Goal: Transaction & Acquisition: Book appointment/travel/reservation

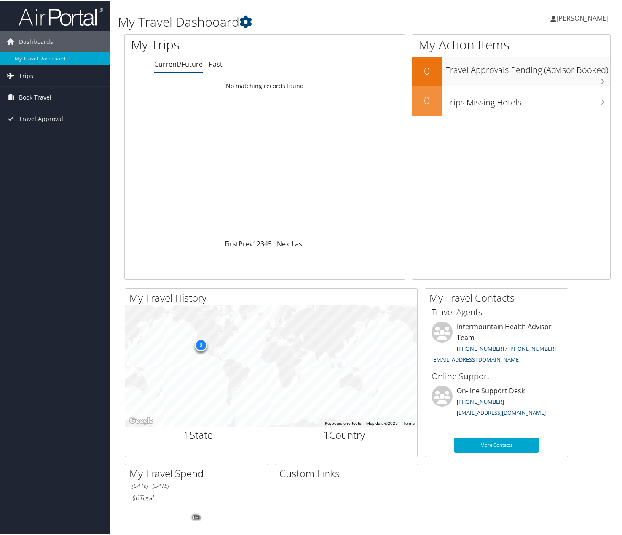
click at [56, 74] on link "Trips" at bounding box center [55, 74] width 110 height 21
click at [52, 90] on link "Current/Future Trips" at bounding box center [55, 91] width 110 height 13
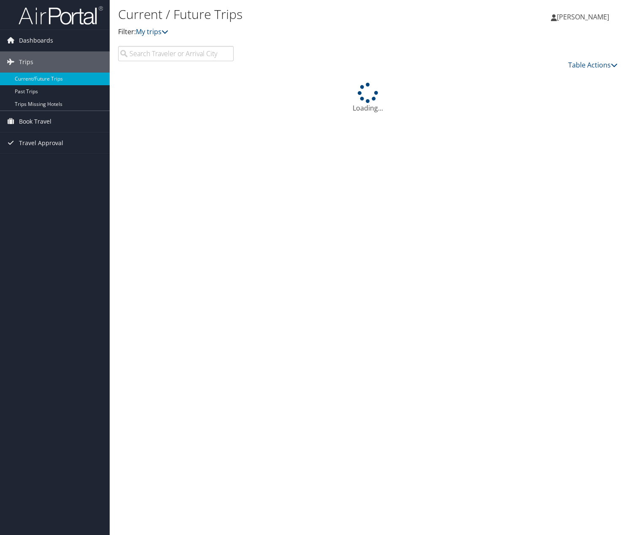
click at [153, 49] on input "search" at bounding box center [176, 53] width 116 height 15
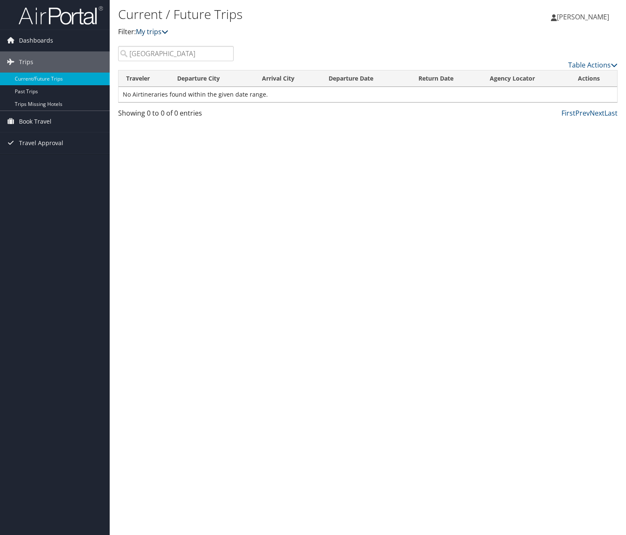
click at [168, 29] on icon at bounding box center [164, 31] width 7 height 7
click at [387, 35] on p "Filter: My trips" at bounding box center [284, 32] width 333 height 11
drag, startPoint x: 165, startPoint y: 56, endPoint x: 121, endPoint y: 56, distance: 43.8
click at [121, 56] on input "park city" at bounding box center [176, 53] width 116 height 15
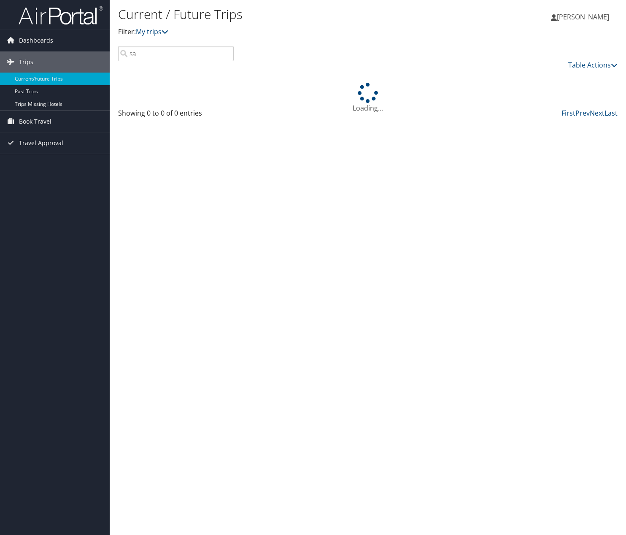
type input "s"
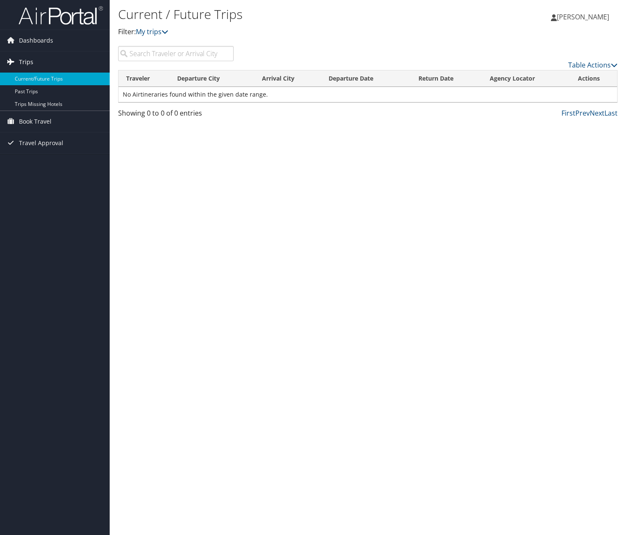
click at [54, 63] on link "Trips" at bounding box center [55, 61] width 110 height 21
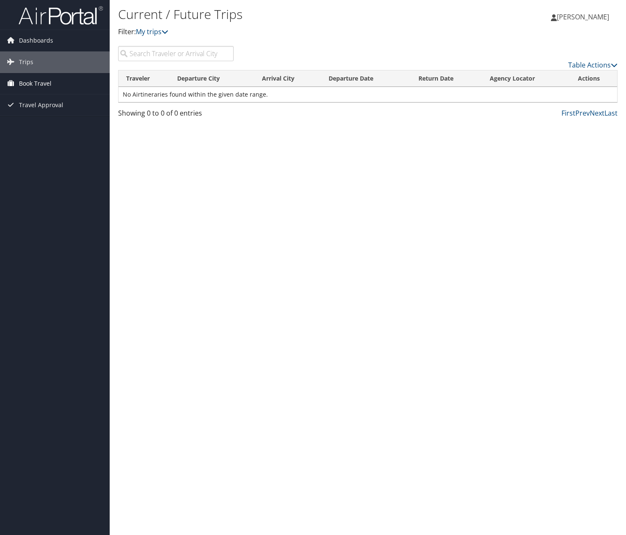
click at [56, 86] on link "Book Travel" at bounding box center [55, 83] width 110 height 21
click at [41, 44] on span "Dashboards" at bounding box center [36, 40] width 34 height 21
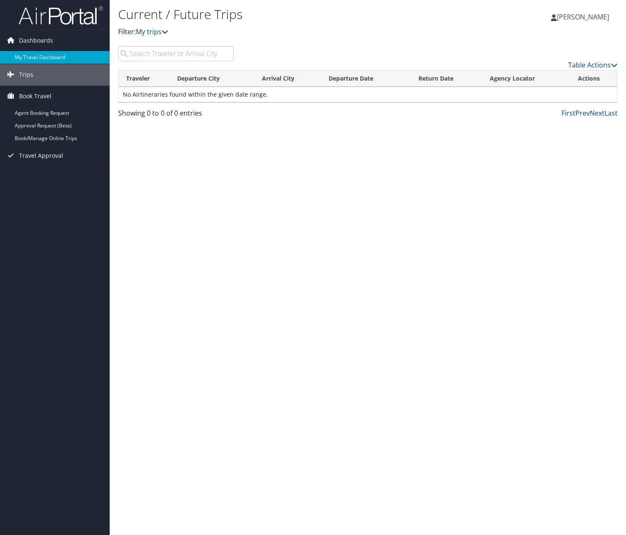
click at [41, 58] on link "My Travel Dashboard" at bounding box center [55, 57] width 110 height 13
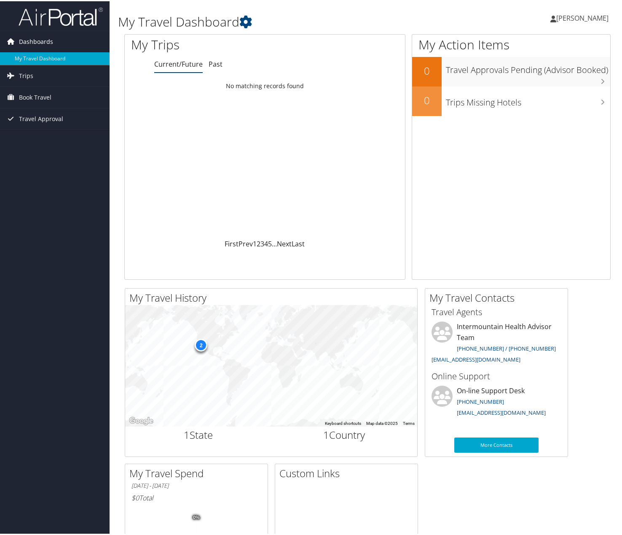
click at [37, 41] on span "Dashboards" at bounding box center [36, 40] width 34 height 21
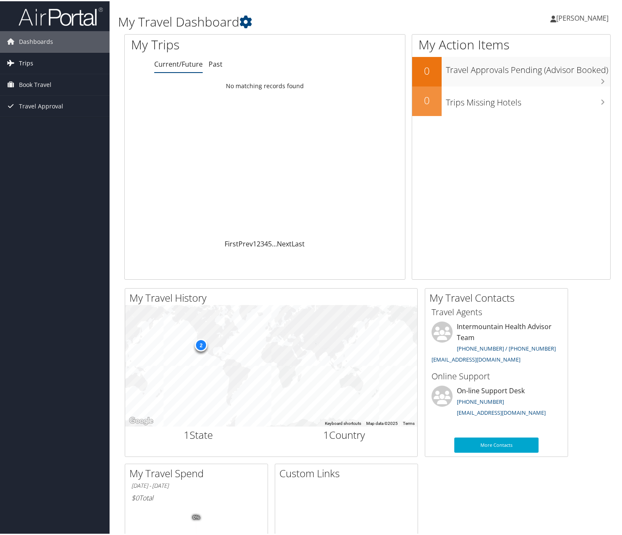
click at [40, 60] on link "Trips" at bounding box center [55, 61] width 110 height 21
click at [34, 81] on link "Current/Future Trips" at bounding box center [55, 79] width 110 height 13
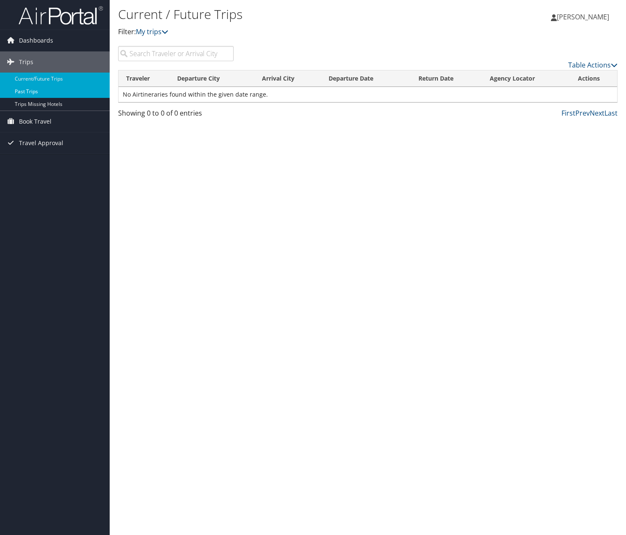
click at [40, 91] on link "Past Trips" at bounding box center [55, 91] width 110 height 13
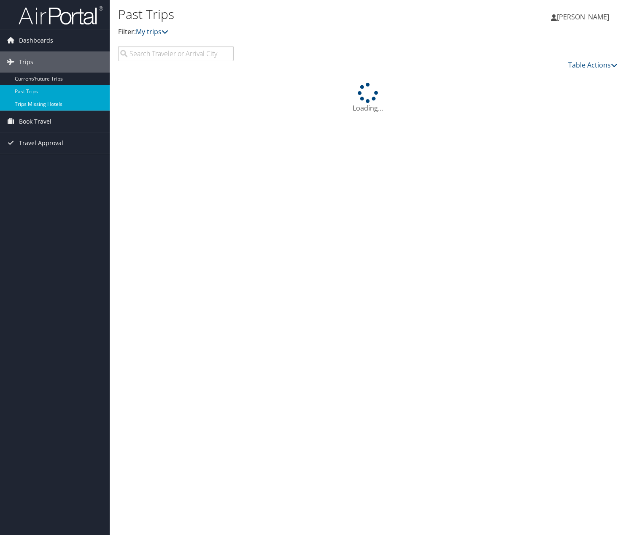
click at [43, 105] on link "Trips Missing Hotels" at bounding box center [55, 104] width 110 height 13
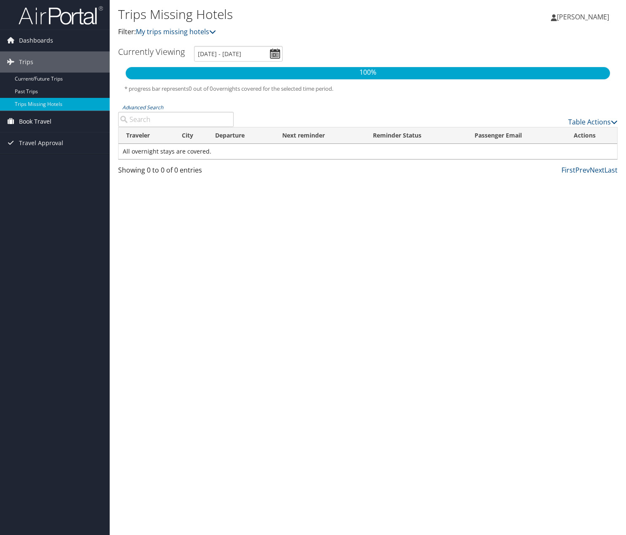
click at [49, 121] on span "Book Travel" at bounding box center [35, 121] width 32 height 21
click at [50, 137] on link "Agent Booking Request" at bounding box center [55, 138] width 110 height 13
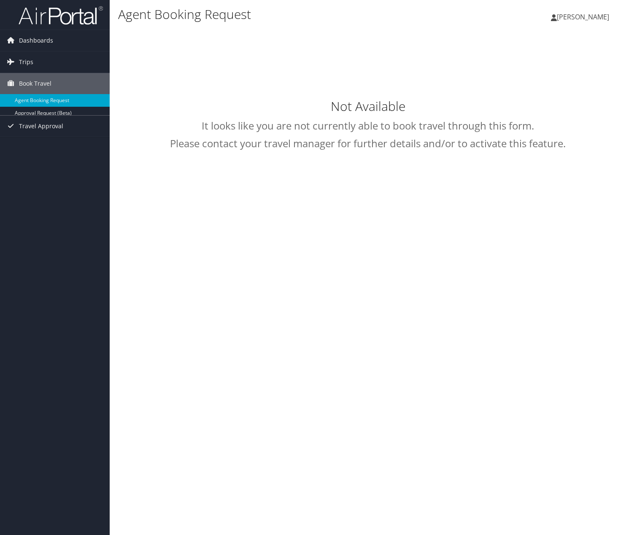
select select "[EMAIL_ADDRESS][DOMAIN_NAME]"
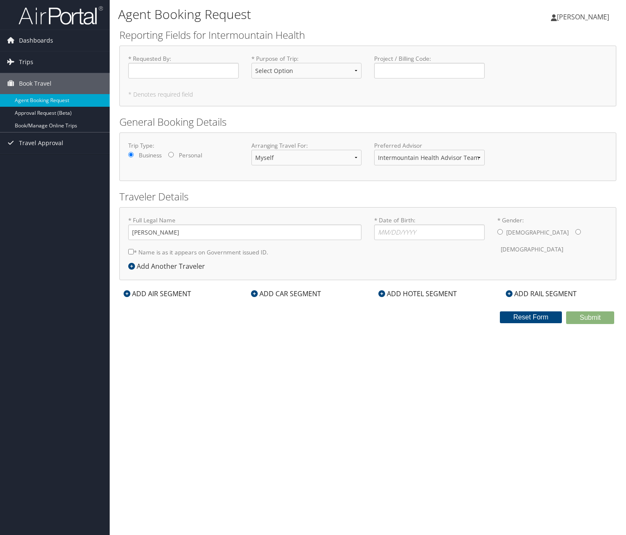
click at [167, 294] on div "ADD AIR SEGMENT" at bounding box center [157, 293] width 76 height 10
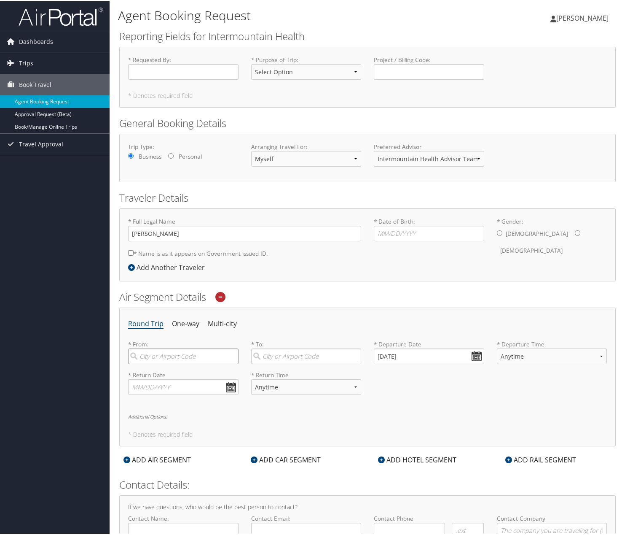
click at [193, 358] on input "search" at bounding box center [183, 355] width 110 height 16
click at [191, 382] on div "City" at bounding box center [184, 383] width 99 height 11
click at [191, 363] on input "sgu" at bounding box center [183, 355] width 110 height 16
type input "St George (SGU UT)"
click at [282, 357] on input "search" at bounding box center [306, 355] width 110 height 16
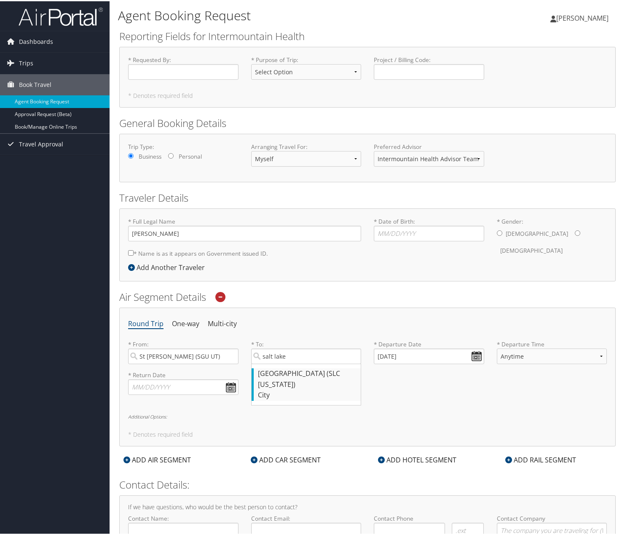
click at [296, 373] on div "[GEOGRAPHIC_DATA] (SLC [US_STATE])" at bounding box center [307, 378] width 99 height 22
click at [296, 363] on input "salt lake" at bounding box center [306, 355] width 110 height 16
type input "Salt Lake City (SLC Utah)"
click at [417, 353] on input "08/29/2025" at bounding box center [429, 355] width 110 height 16
click at [456, 371] on th at bounding box center [457, 374] width 11 height 11
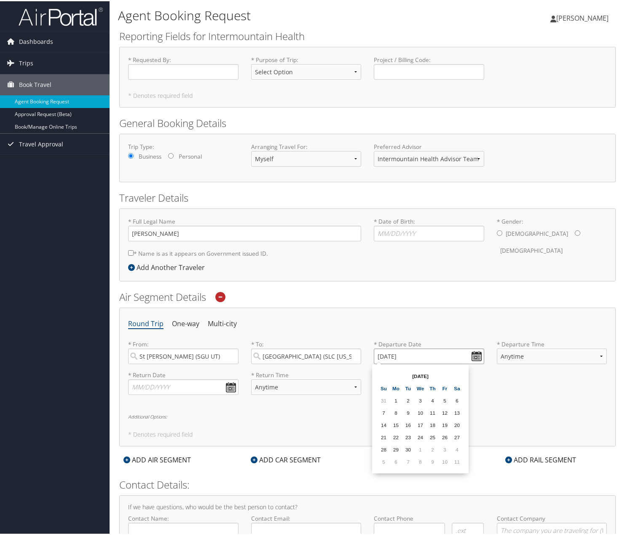
click at [475, 359] on input "08/29/2025" at bounding box center [429, 355] width 110 height 16
click at [431, 410] on td "11" at bounding box center [432, 411] width 11 height 11
type input "09/11/2025"
click at [513, 355] on select "Anytime Early Morning (5AM-7AM) Morning (7AM-12PM) Afternoon (12PM-5PM) Evening…" at bounding box center [552, 355] width 110 height 16
select select "7AM-12PM"
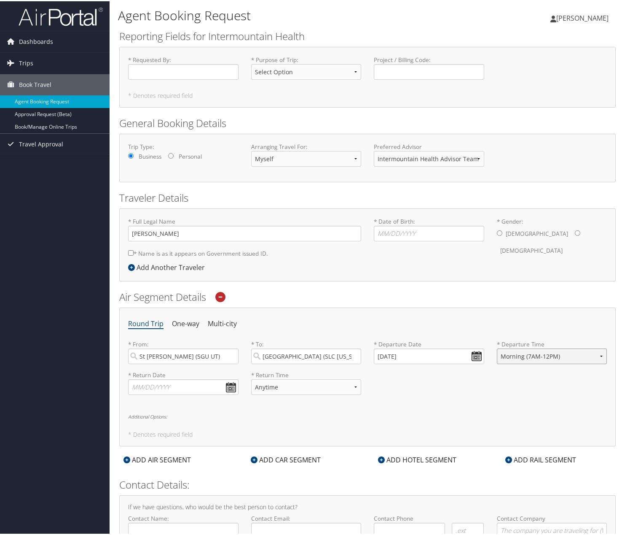
click at [497, 347] on select "Anytime Early Morning (5AM-7AM) Morning (7AM-12PM) Afternoon (12PM-5PM) Evening…" at bounding box center [552, 355] width 110 height 16
click at [194, 386] on input "text" at bounding box center [183, 386] width 110 height 16
click at [208, 409] on th at bounding box center [212, 405] width 11 height 11
click at [200, 442] on td "12" at bounding box center [200, 441] width 11 height 11
type input "09/12/2025"
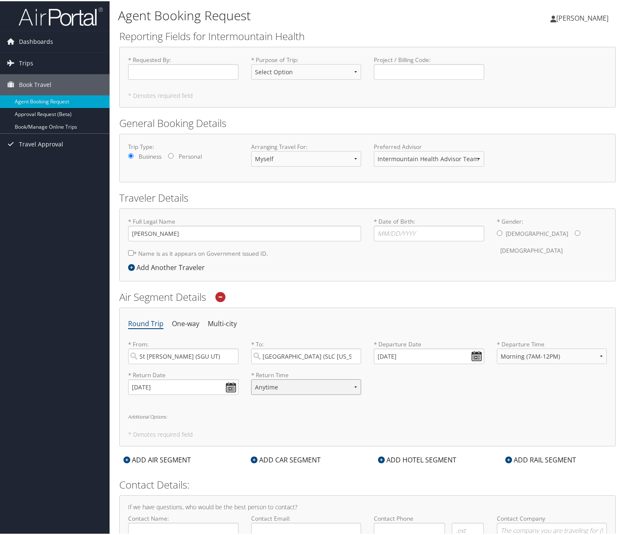
click at [279, 387] on select "Anytime Early Morning (5AM-7AM) Morning (7AM-12PM) Afternoon (12PM-5PM) Evening…" at bounding box center [306, 386] width 110 height 16
select select "5PM-10PM"
click at [251, 378] on select "Anytime Early Morning (5AM-7AM) Morning (7AM-12PM) Afternoon (12PM-5PM) Evening…" at bounding box center [306, 386] width 110 height 16
click at [205, 72] on input "* Requested By : Required" at bounding box center [183, 71] width 110 height 16
type input "[PERSON_NAME]"
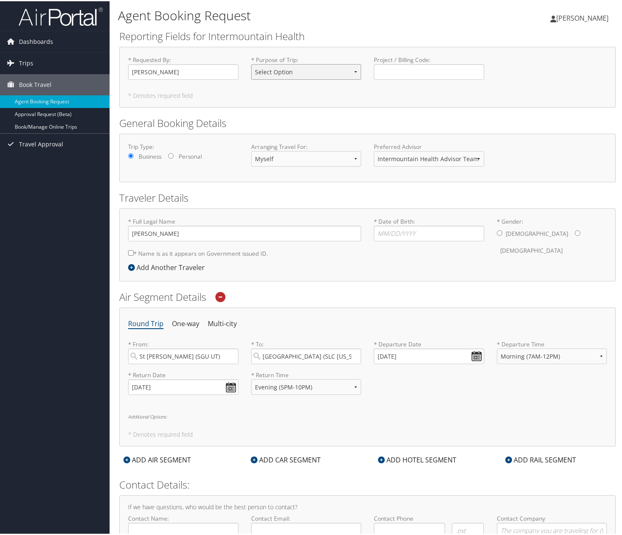
click at [303, 73] on select "Select Option 3rd Party Reimbursable Business CME Conf or Education Groups Pers…" at bounding box center [306, 71] width 110 height 16
select select "Conf or Education"
click at [251, 63] on select "Select Option 3rd Party Reimbursable Business CME Conf or Education Groups Pers…" at bounding box center [306, 71] width 110 height 16
click at [401, 231] on input "* Date of Birth: Invalid Date" at bounding box center [429, 232] width 110 height 16
type input "02/24/1986"
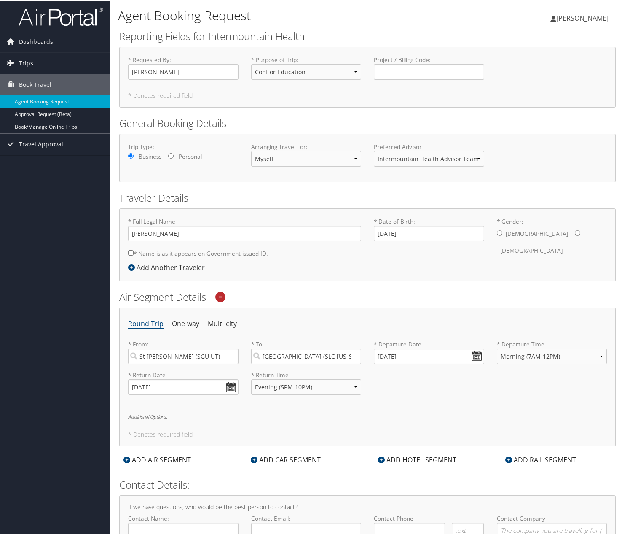
click at [497, 230] on input "* Gender: Male Female" at bounding box center [499, 231] width 5 height 5
radio input "true"
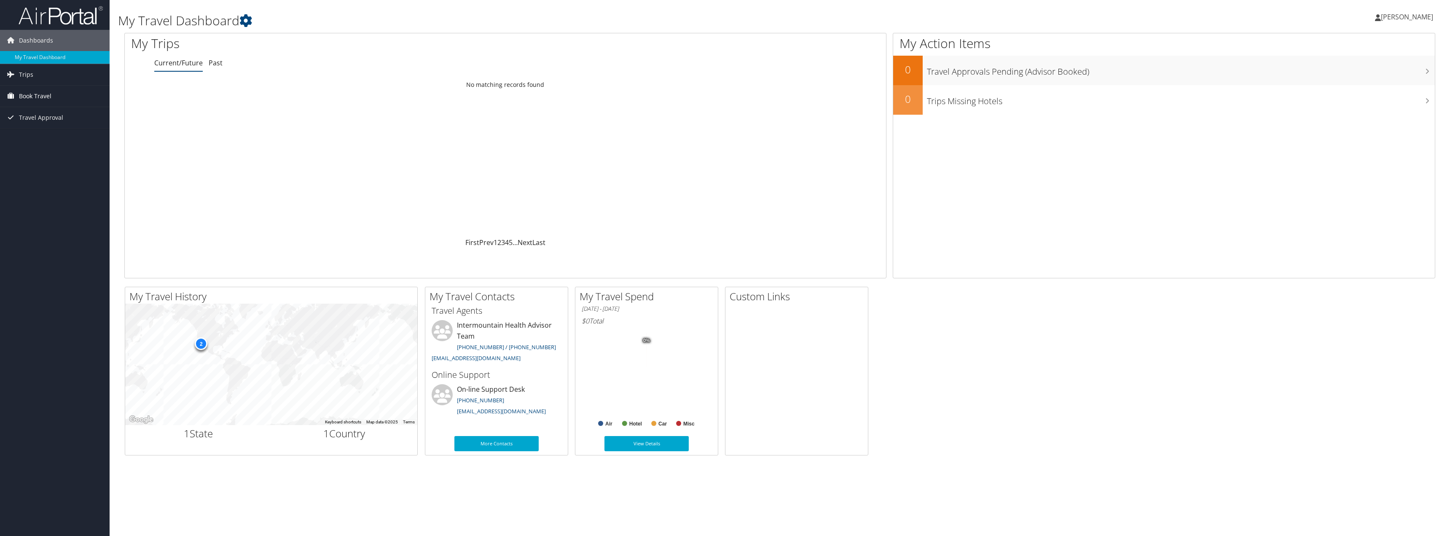
click at [59, 93] on link "Book Travel" at bounding box center [55, 96] width 110 height 21
click at [55, 113] on link "Agent Booking Request" at bounding box center [55, 113] width 110 height 13
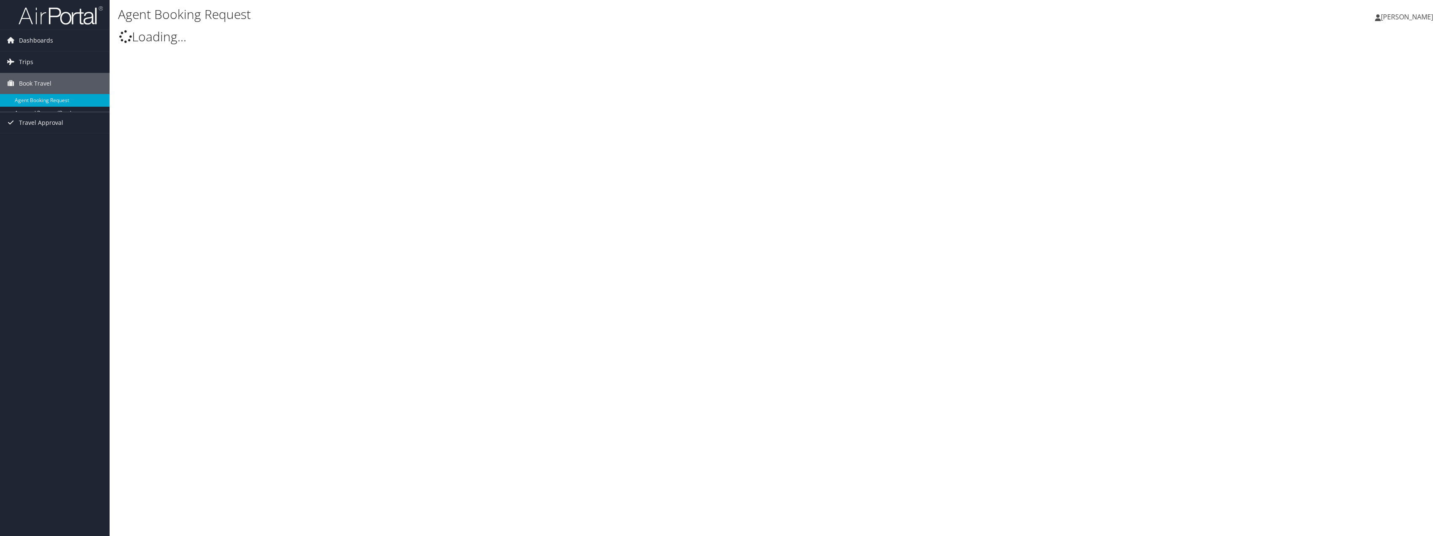
select select "[EMAIL_ADDRESS][DOMAIN_NAME]"
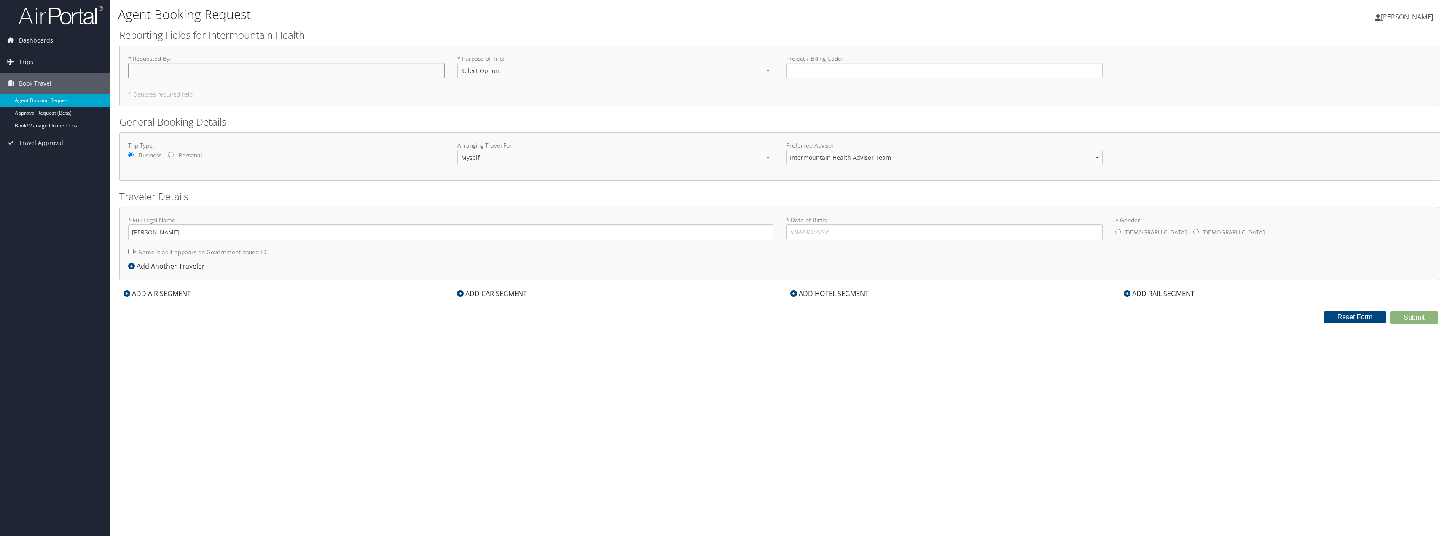
click at [166, 67] on input "* Requested By : Required" at bounding box center [286, 71] width 317 height 16
type input "[PERSON_NAME]"
click at [519, 67] on select "Select Option 3rd Party Reimbursable Business CME Conf or Education Groups Pers…" at bounding box center [615, 71] width 317 height 16
select select "Business"
click at [457, 63] on select "Select Option 3rd Party Reimbursable Business CME Conf or Education Groups Pers…" at bounding box center [615, 71] width 317 height 16
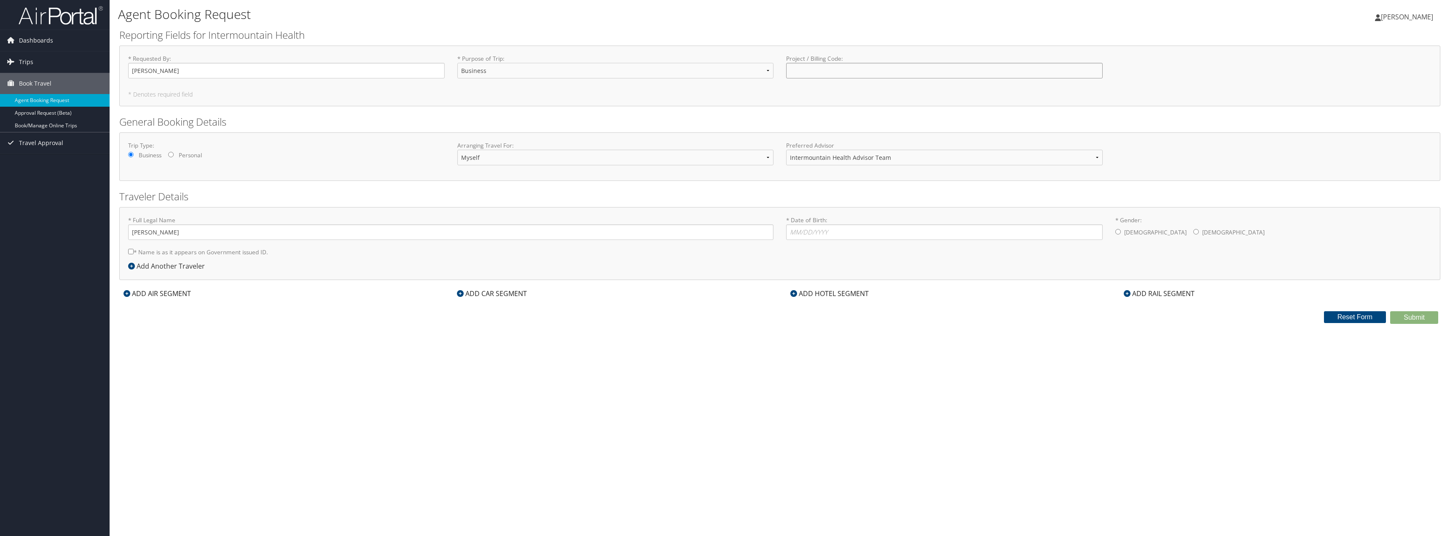
click at [812, 78] on input "Project / Billing Code : Required" at bounding box center [944, 71] width 317 height 16
click at [129, 252] on input "* Name is as it appears on Government issued ID." at bounding box center [130, 251] width 5 height 5
checkbox input "true"
click at [809, 241] on div "* Date of Birth: Invalid Date" at bounding box center [944, 231] width 329 height 31
click at [815, 234] on input "* Date of Birth: Invalid Date" at bounding box center [944, 232] width 317 height 16
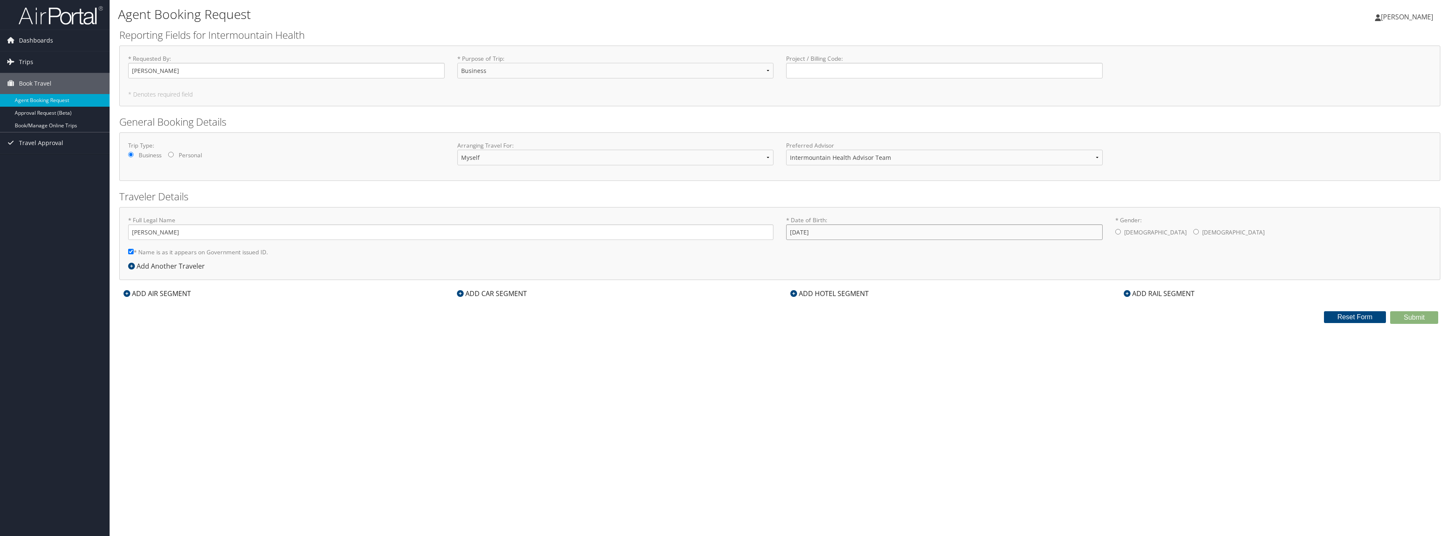
type input "02/24/1986"
click at [1129, 233] on label "Male" at bounding box center [1155, 232] width 62 height 16
click at [1121, 233] on input "* Gender: Male Female" at bounding box center [1118, 231] width 5 height 5
radio input "true"
click at [179, 293] on div "ADD AIR SEGMENT" at bounding box center [157, 293] width 76 height 10
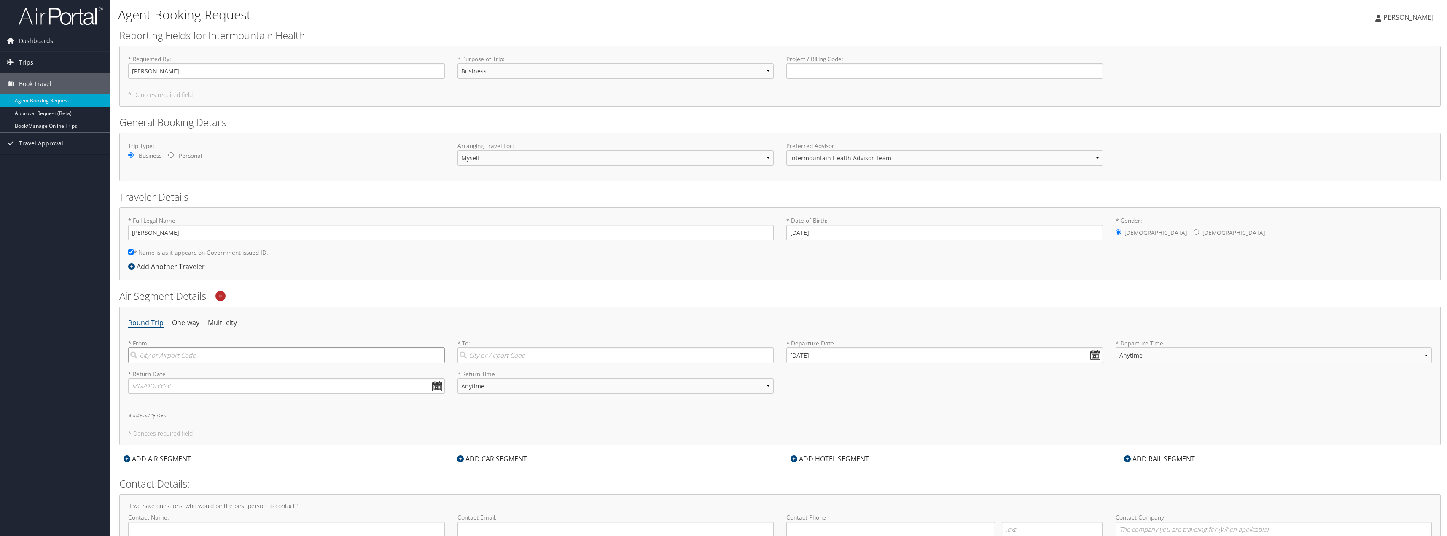
click at [229, 358] on input "search" at bounding box center [286, 355] width 317 height 16
click at [206, 383] on div "City" at bounding box center [287, 383] width 305 height 11
click at [206, 363] on input "salt lake" at bounding box center [286, 355] width 317 height 16
click at [504, 354] on input "search" at bounding box center [615, 355] width 317 height 16
click at [264, 358] on input "Salt Lake City (SLC Utah)" at bounding box center [286, 355] width 317 height 16
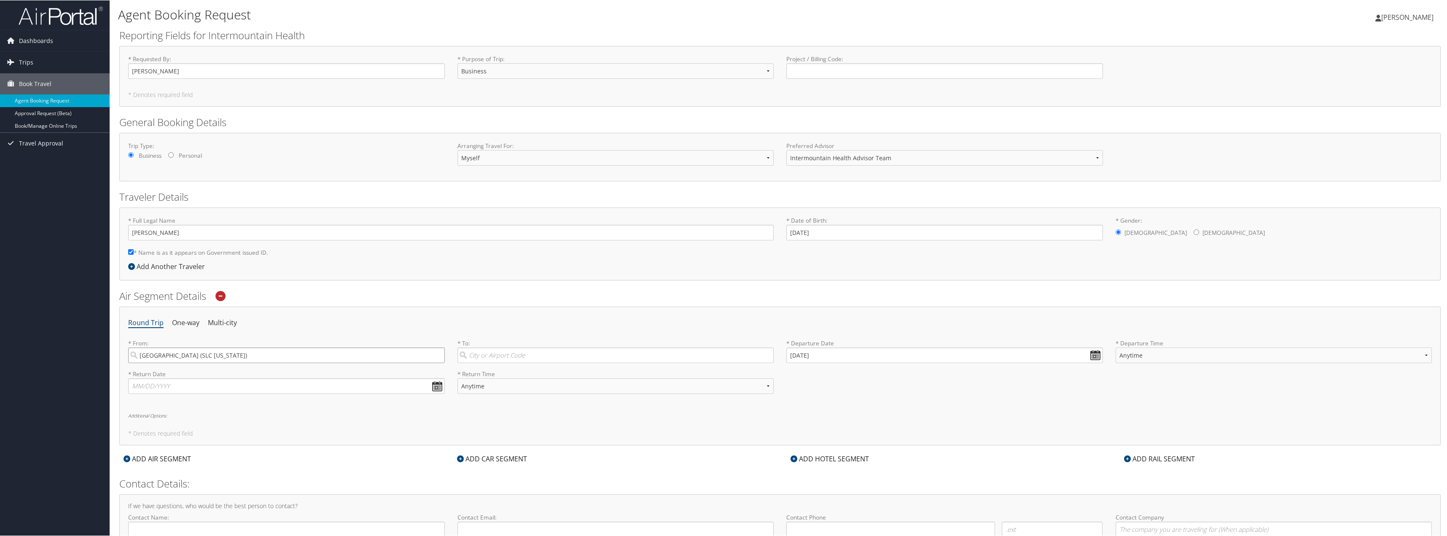
drag, startPoint x: 264, startPoint y: 358, endPoint x: 141, endPoint y: 351, distance: 123.7
click at [141, 351] on input "Salt Lake City (SLC Utah)" at bounding box center [286, 355] width 317 height 16
click at [173, 393] on div "St George (SGU UT)" at bounding box center [287, 393] width 305 height 11
click at [173, 363] on input "st george" at bounding box center [286, 355] width 317 height 16
type input "St George (SGU UT)"
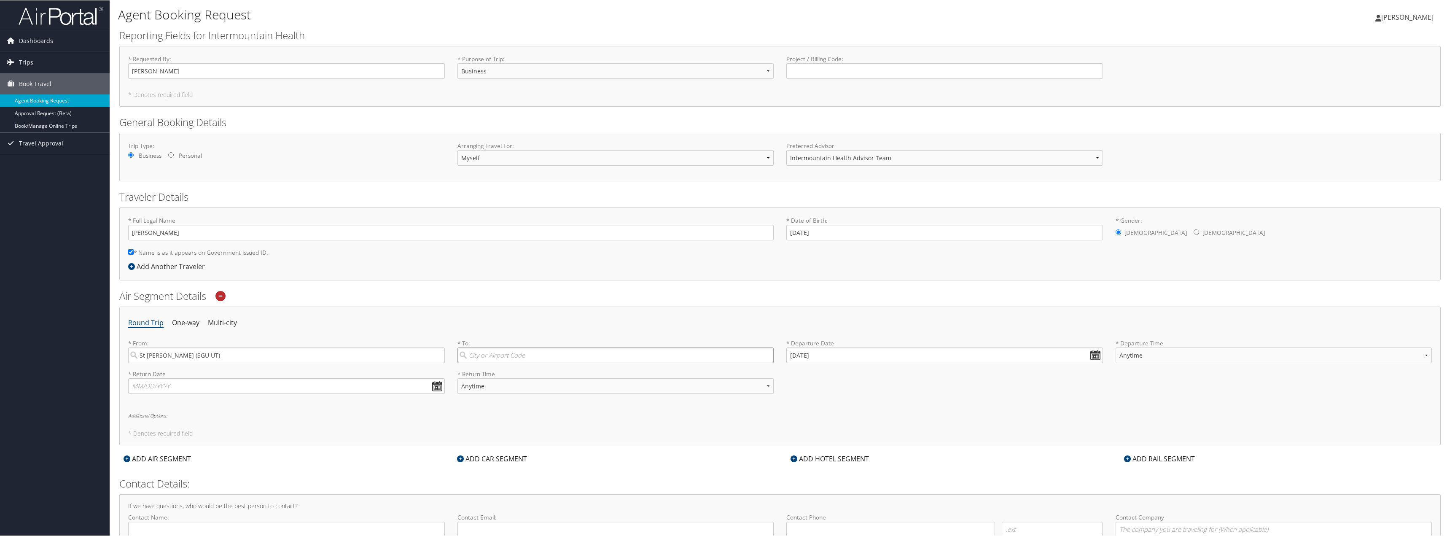
click at [488, 358] on input "search" at bounding box center [615, 355] width 317 height 16
click at [512, 371] on div "Salt Lake City (SLC Utah)" at bounding box center [616, 372] width 305 height 11
click at [512, 363] on input "slc" at bounding box center [615, 355] width 317 height 16
type input "Salt Lake City (SLC Utah)"
click at [176, 390] on input "text" at bounding box center [286, 386] width 317 height 16
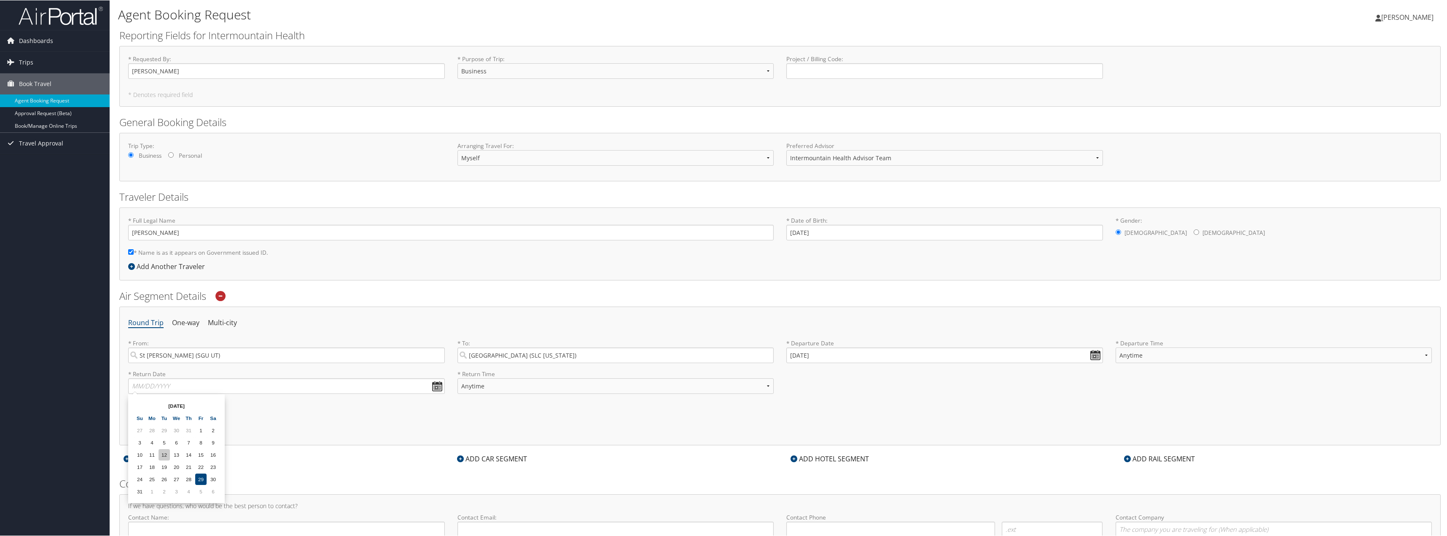
click at [163, 454] on td "12" at bounding box center [164, 454] width 11 height 11
click at [817, 352] on input "08/29/2025" at bounding box center [944, 355] width 317 height 16
click at [871, 374] on th at bounding box center [869, 374] width 11 height 11
click at [846, 411] on td "11" at bounding box center [844, 411] width 11 height 11
click at [844, 410] on td "11" at bounding box center [844, 411] width 11 height 11
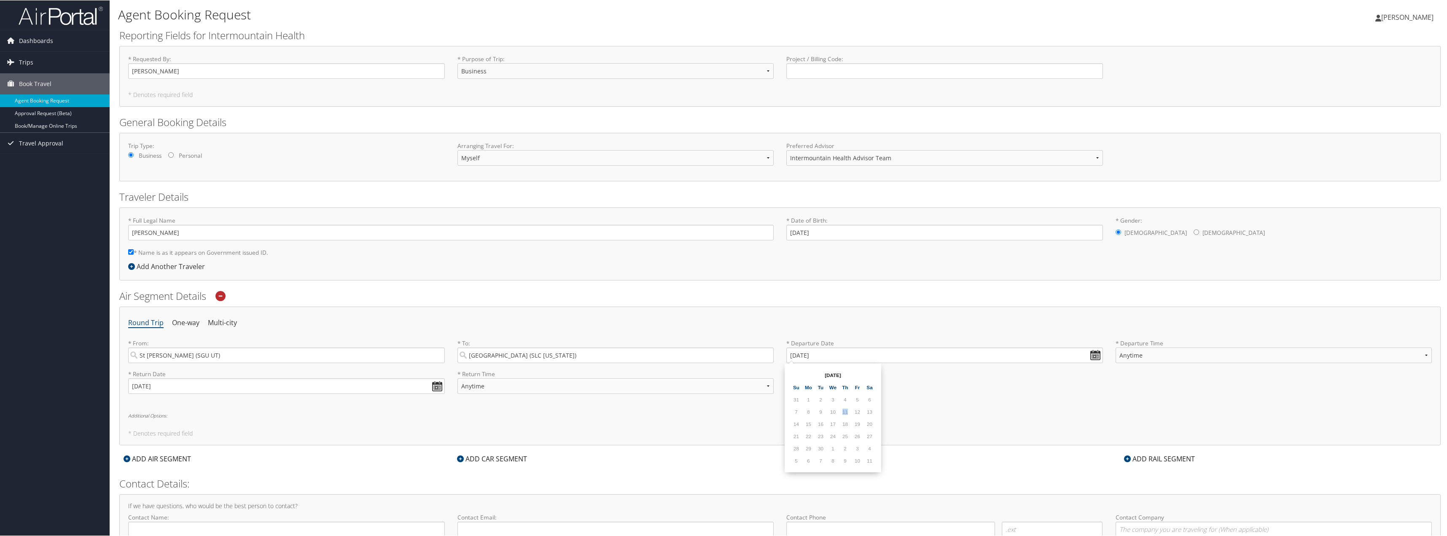
click at [844, 410] on td "11" at bounding box center [844, 411] width 11 height 11
click at [939, 398] on div "* Return Date 08/12/2025 Dates must be valid * Return Time Anytime Early Mornin…" at bounding box center [780, 384] width 1316 height 31
click at [947, 366] on div "* Departure Date 08/29/2025 Dates must be valid" at bounding box center [944, 354] width 329 height 31
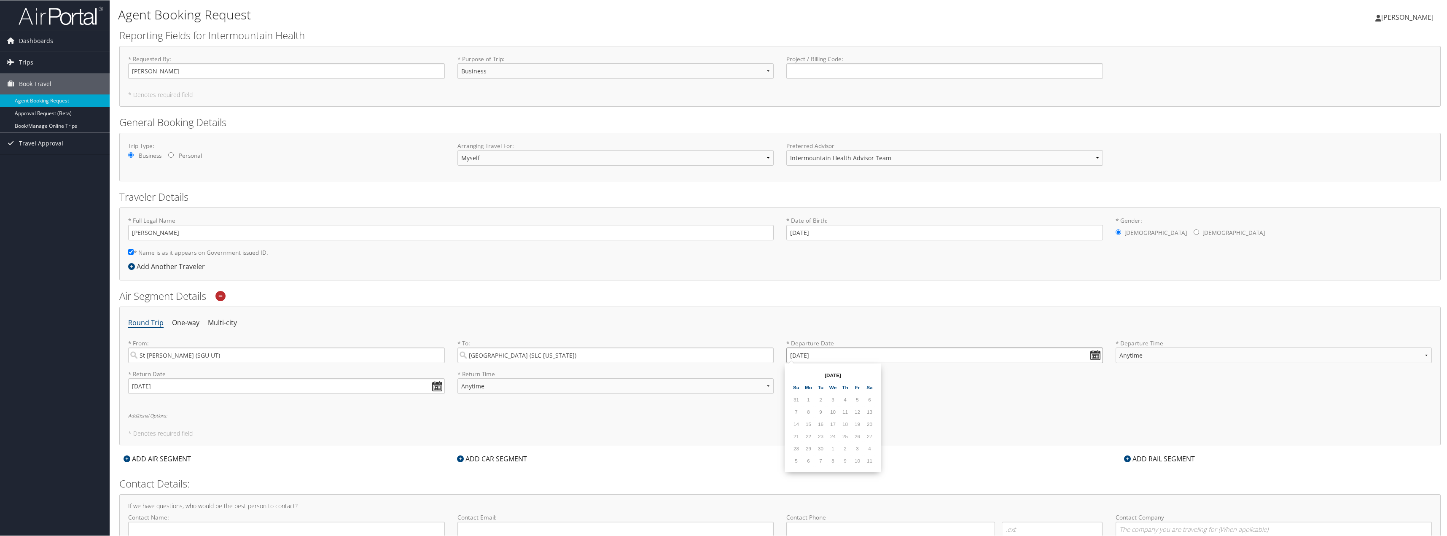
click at [938, 360] on input "08/29/2025" at bounding box center [944, 355] width 317 height 16
click at [844, 411] on td "11" at bounding box center [844, 411] width 11 height 11
click at [845, 411] on td "11" at bounding box center [844, 411] width 11 height 11
click at [211, 389] on input "08/12/2025" at bounding box center [286, 386] width 317 height 16
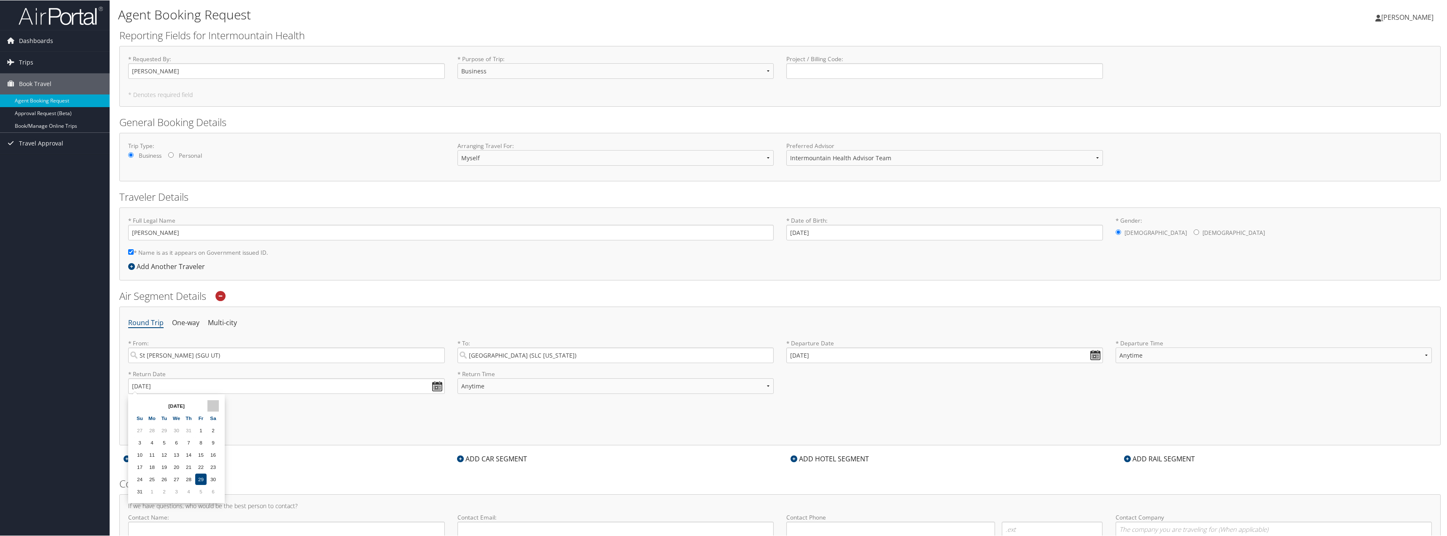
click at [215, 402] on th at bounding box center [212, 405] width 11 height 11
click at [199, 441] on td "12" at bounding box center [200, 441] width 11 height 11
type input "09/12/2025"
click at [834, 349] on input "08/29/2025" at bounding box center [944, 355] width 317 height 16
click at [866, 375] on th at bounding box center [869, 374] width 11 height 11
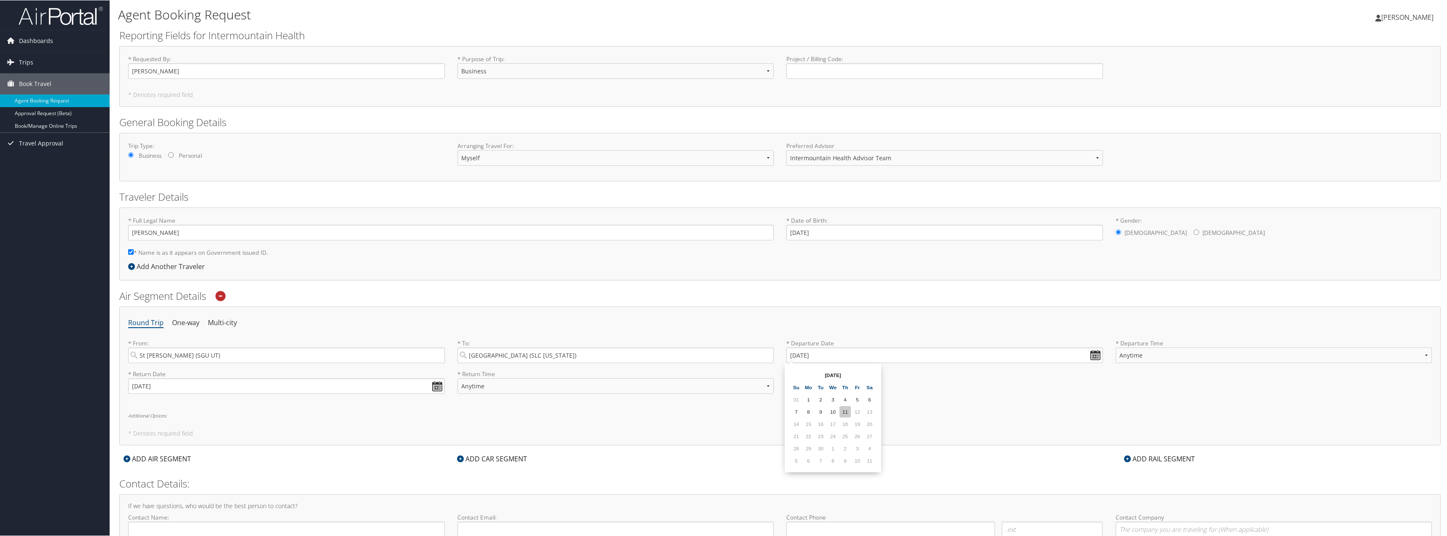
click at [844, 411] on td "11" at bounding box center [844, 411] width 11 height 11
type input "09/11/2025"
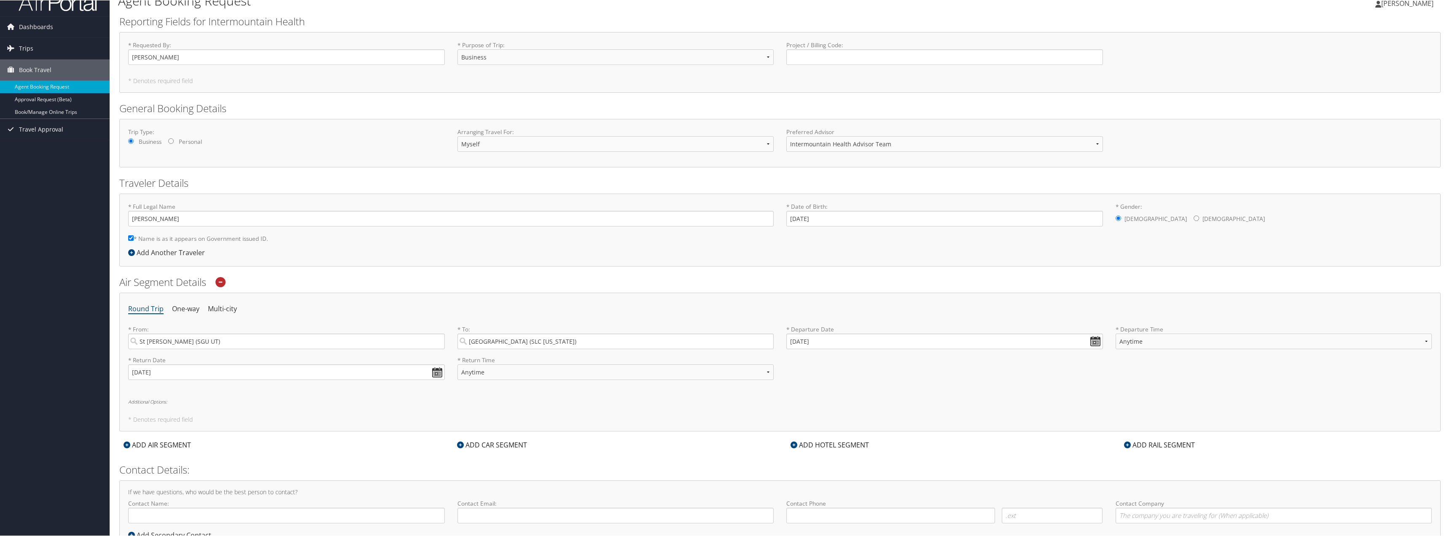
scroll to position [48, 0]
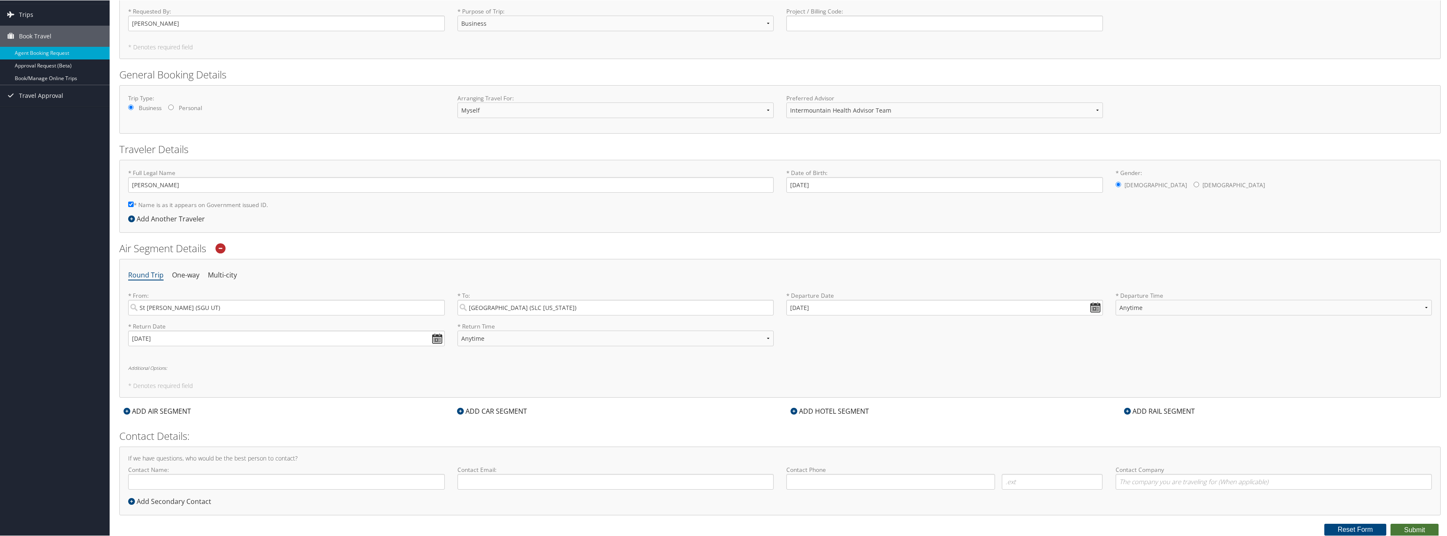
click at [1427, 530] on button "Submit" at bounding box center [1414, 529] width 48 height 13
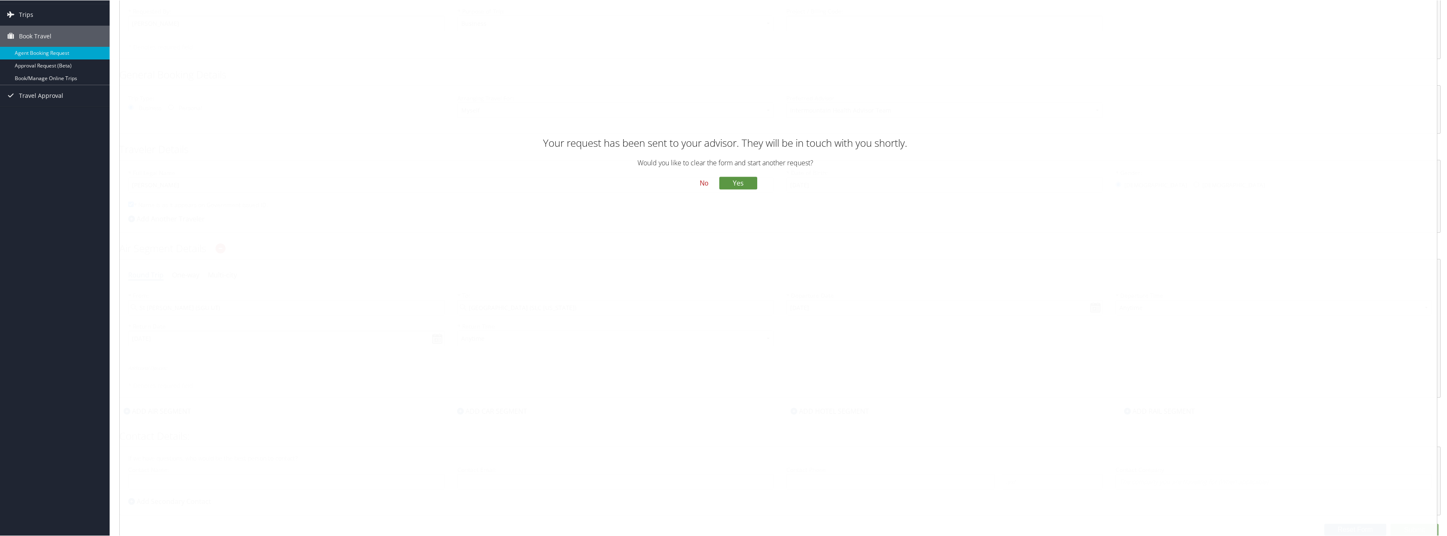
click at [707, 182] on button "No" at bounding box center [704, 183] width 22 height 14
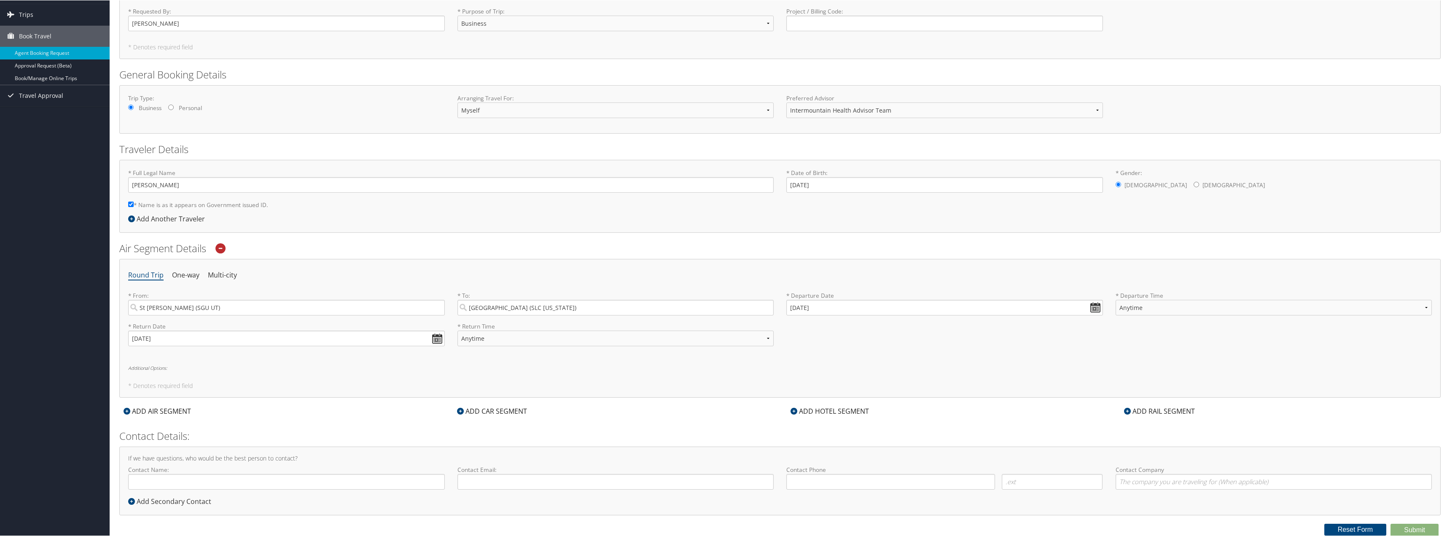
click at [223, 247] on icon at bounding box center [220, 248] width 10 height 10
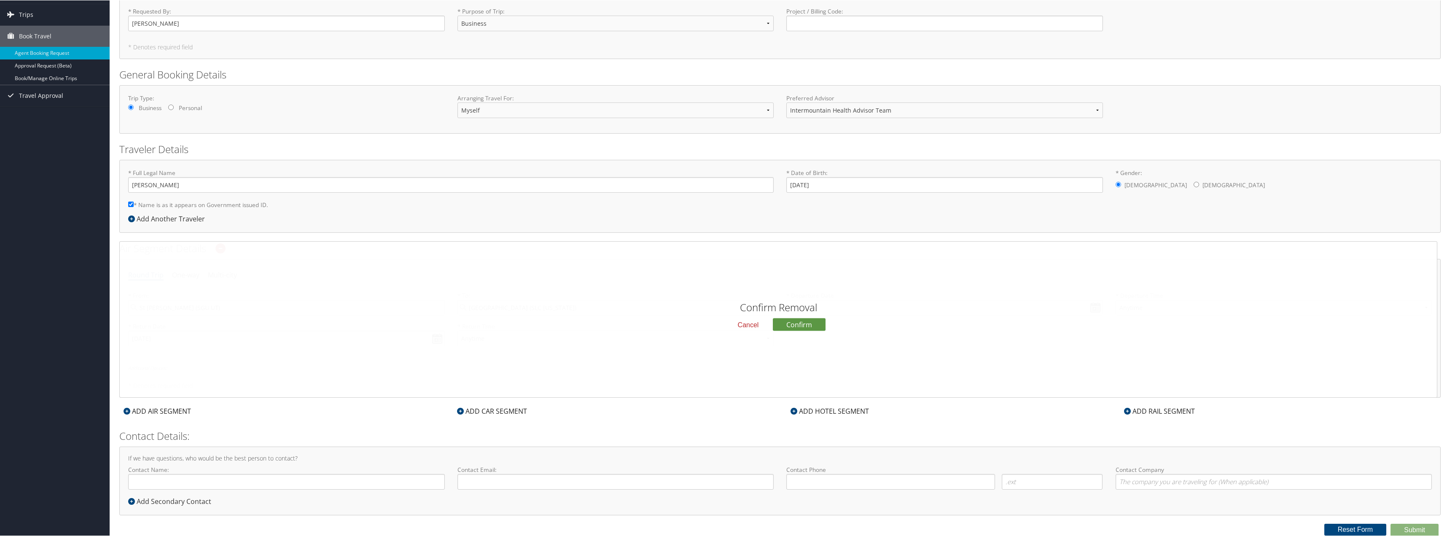
click at [751, 319] on button "Cancel" at bounding box center [748, 324] width 35 height 14
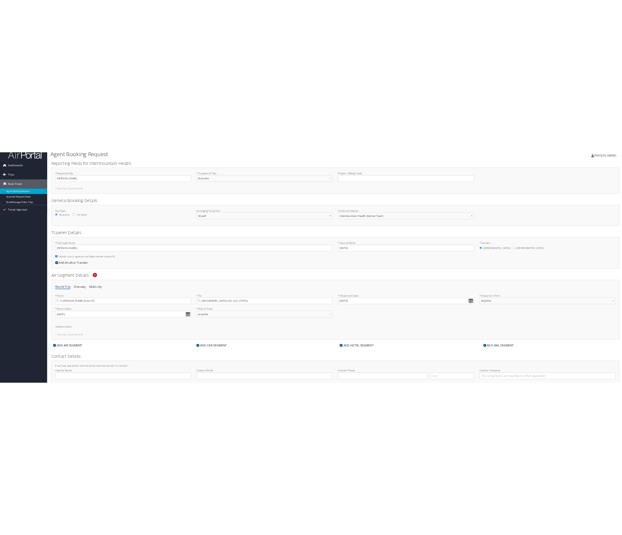
scroll to position [0, 0]
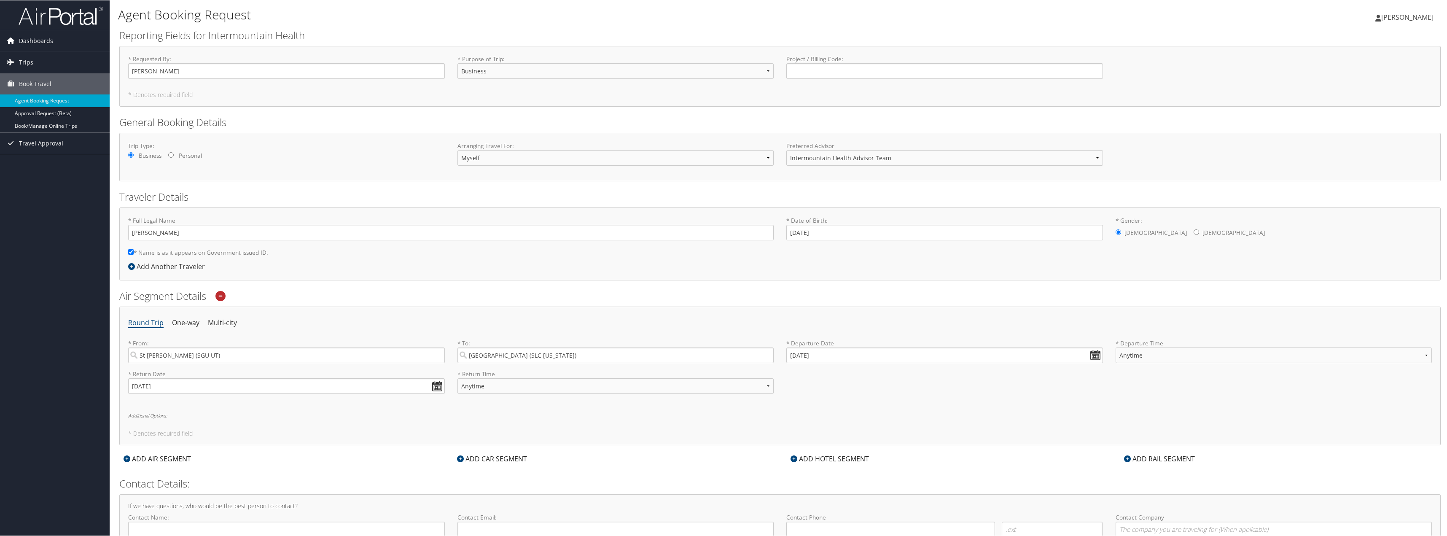
click at [36, 44] on span "Dashboards" at bounding box center [36, 40] width 34 height 21
click at [50, 140] on link "Book/Manage Online Trips" at bounding box center [55, 138] width 110 height 13
